Goal: Task Accomplishment & Management: Manage account settings

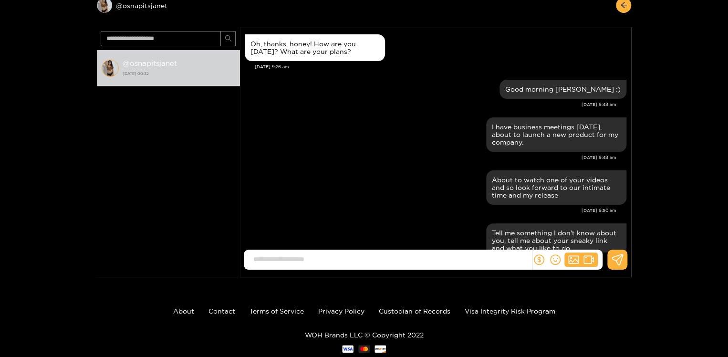
scroll to position [1098, 0]
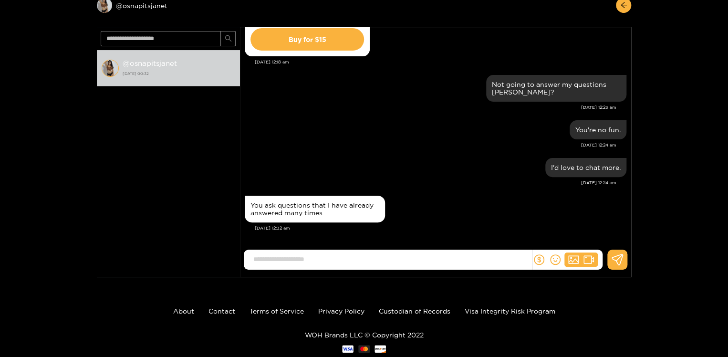
click at [139, 64] on strong "@ osnapitsjanet" at bounding box center [150, 63] width 54 height 8
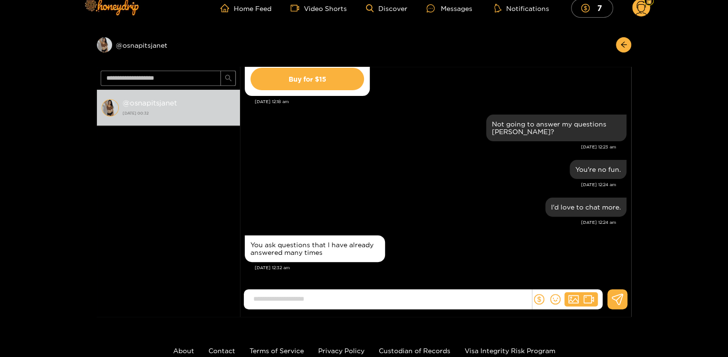
scroll to position [0, 0]
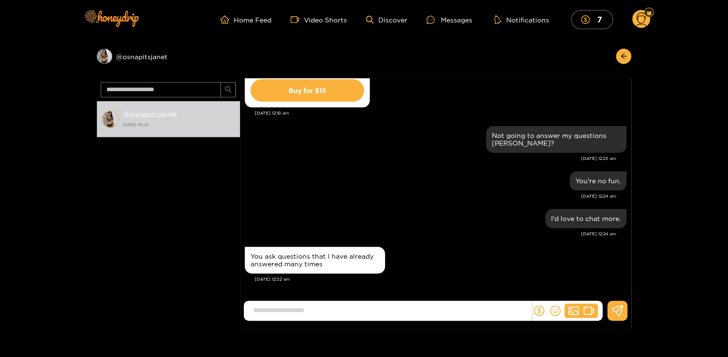
click at [643, 18] on circle at bounding box center [641, 19] width 18 height 18
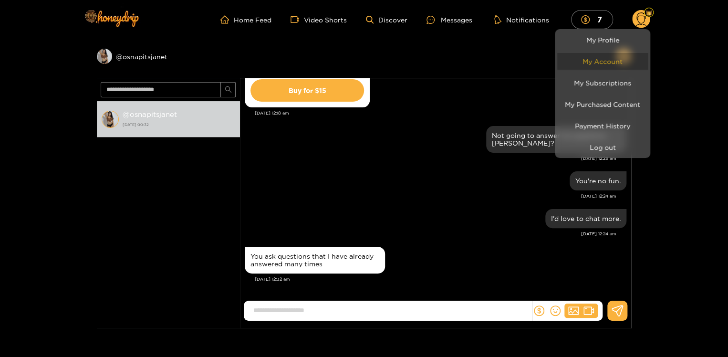
click at [609, 59] on link "My Account" at bounding box center [602, 61] width 91 height 17
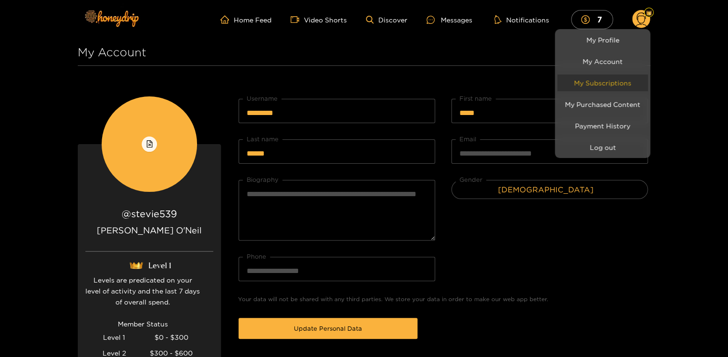
click at [603, 81] on link "My Subscriptions" at bounding box center [602, 82] width 91 height 17
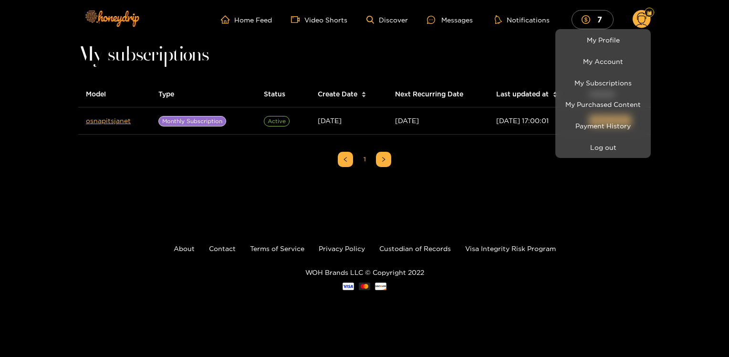
click at [516, 167] on div at bounding box center [364, 178] width 729 height 357
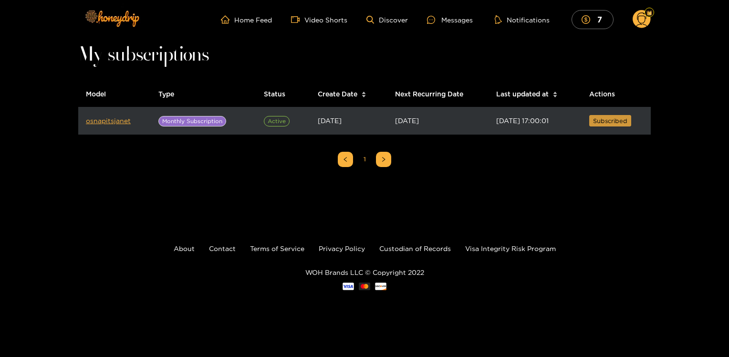
click at [605, 119] on span "Subscribed" at bounding box center [610, 121] width 34 height 10
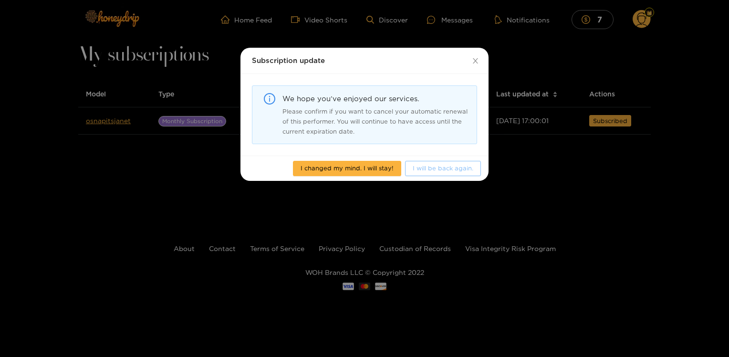
click at [430, 167] on span "I will be back again." at bounding box center [443, 168] width 61 height 10
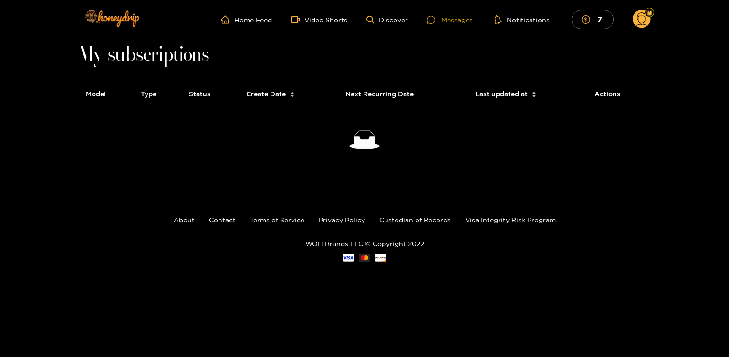
click at [452, 21] on div "Messages" at bounding box center [450, 19] width 46 height 11
